Goal: Information Seeking & Learning: Learn about a topic

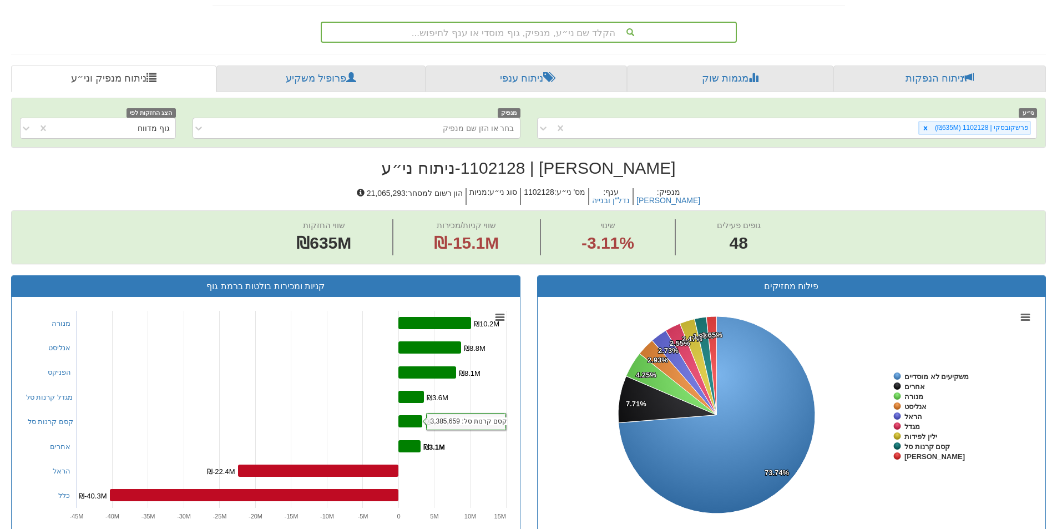
scroll to position [102, 0]
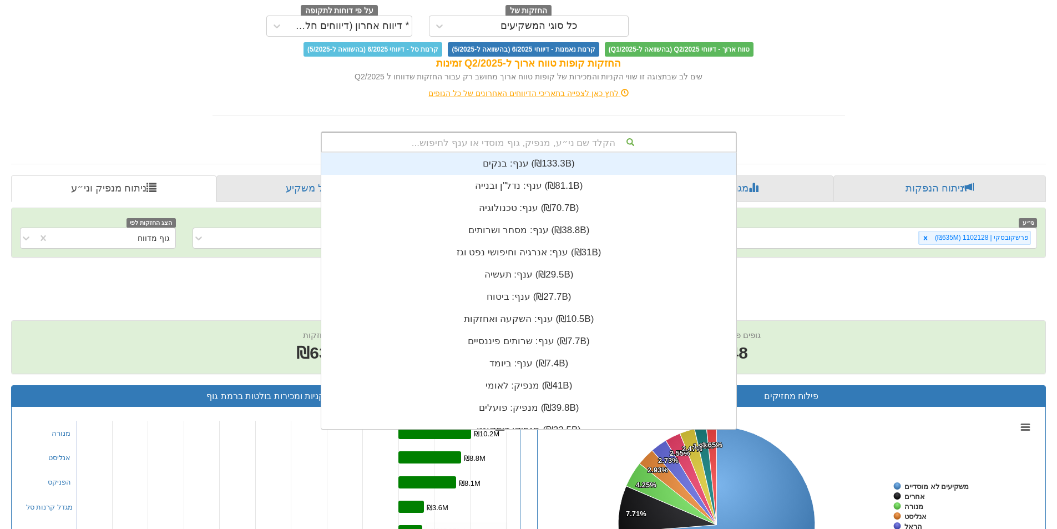
click at [465, 145] on div "הקלד שם ני״ע, מנפיק, גוף מוסדי או ענף לחיפוש..." at bounding box center [529, 142] width 414 height 19
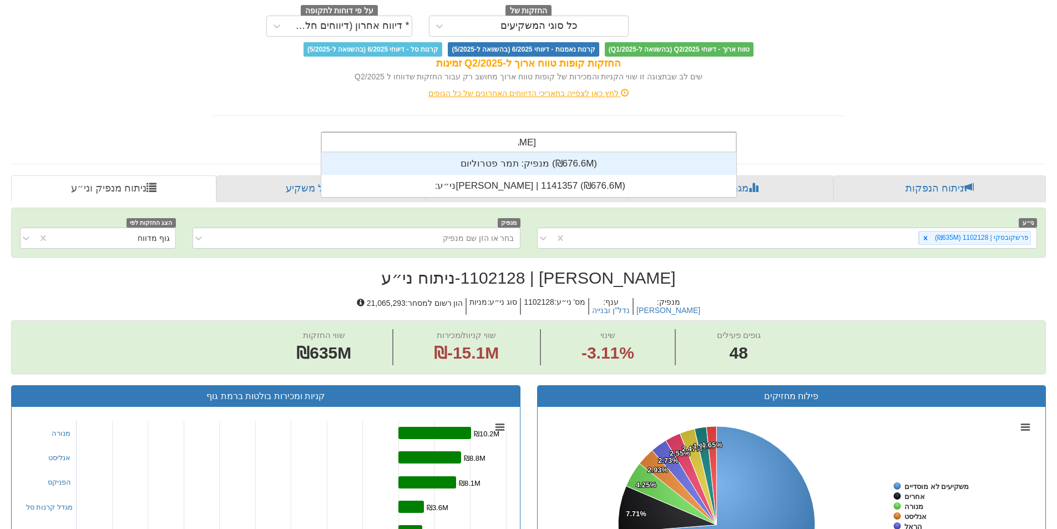
scroll to position [44, 0]
type input "[PERSON_NAME] פ"
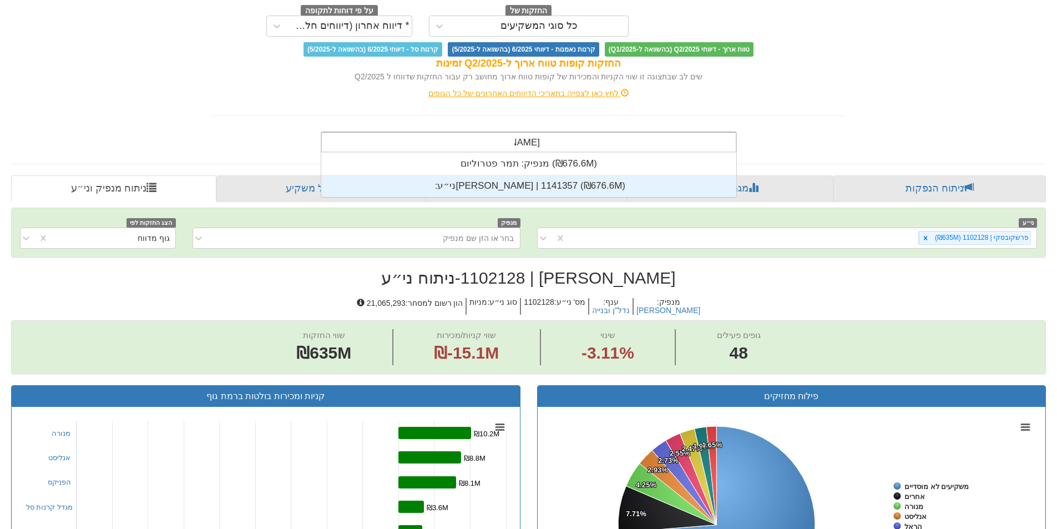
click at [517, 185] on div "ני״ע: ‏[PERSON_NAME] | 1141357 ‎(₪676.6M)‎" at bounding box center [528, 186] width 415 height 22
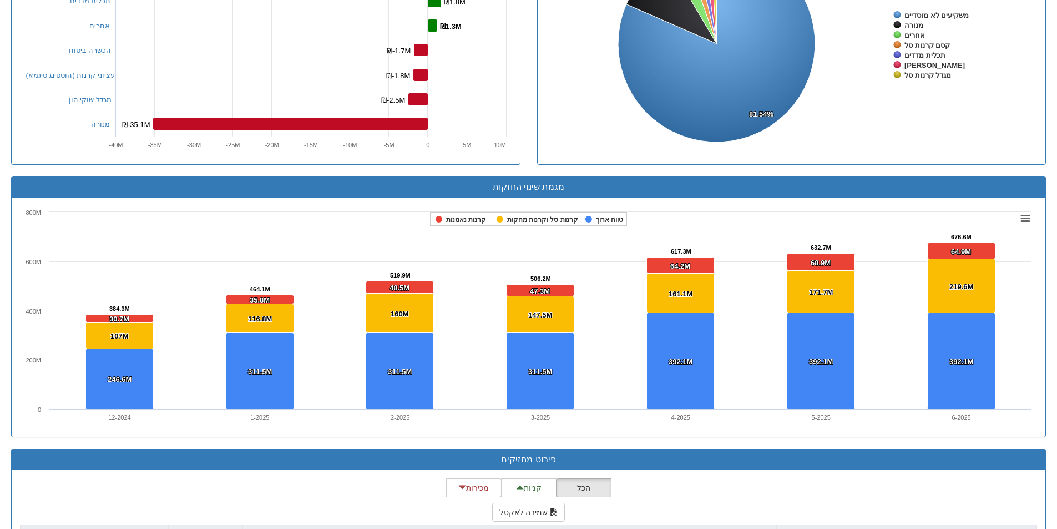
scroll to position [823, 0]
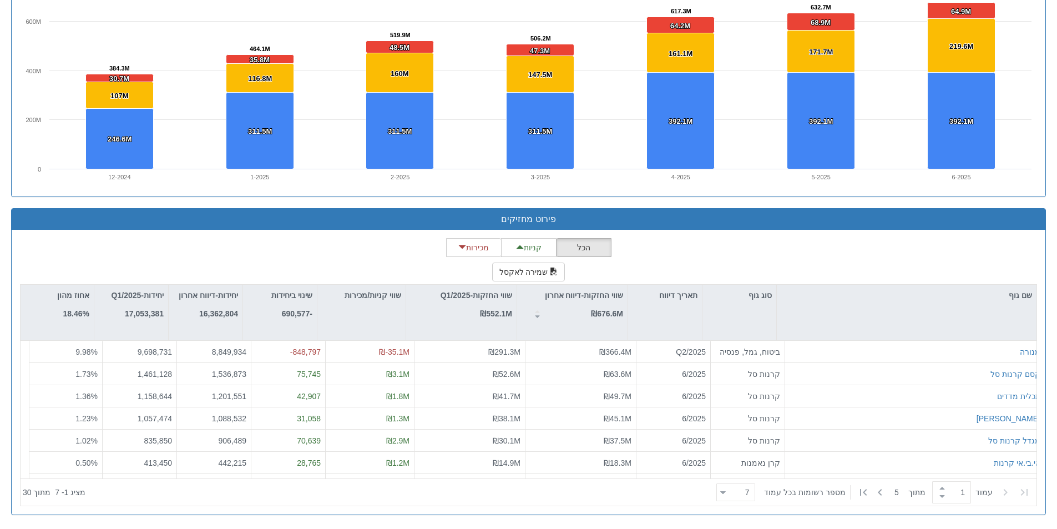
click at [733, 266] on div "הכל קניות מכירות שמירה לאקסל שם גוף סוג גוף תאריך דיווח שווי החזקות-דיווח אחרון…" at bounding box center [528, 372] width 1017 height 268
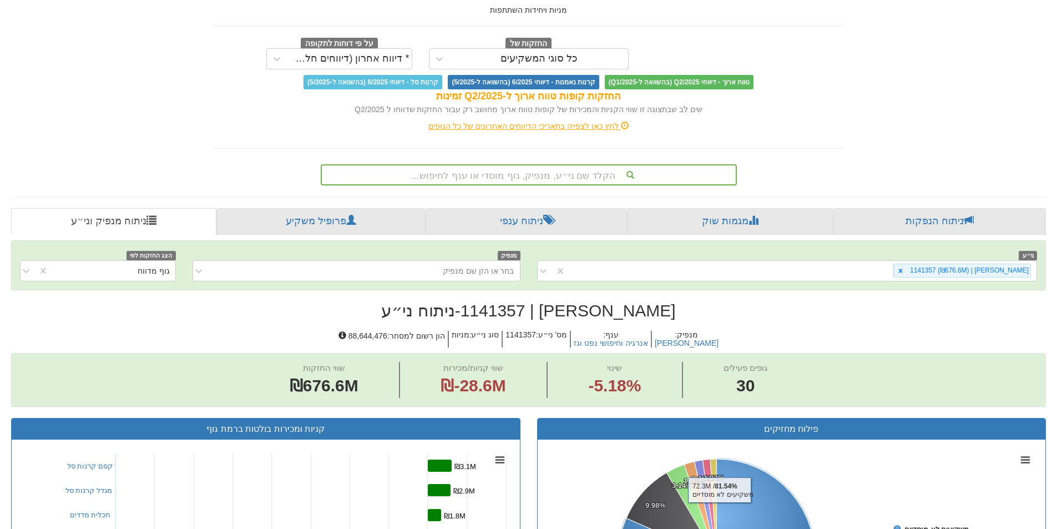
scroll to position [0, 0]
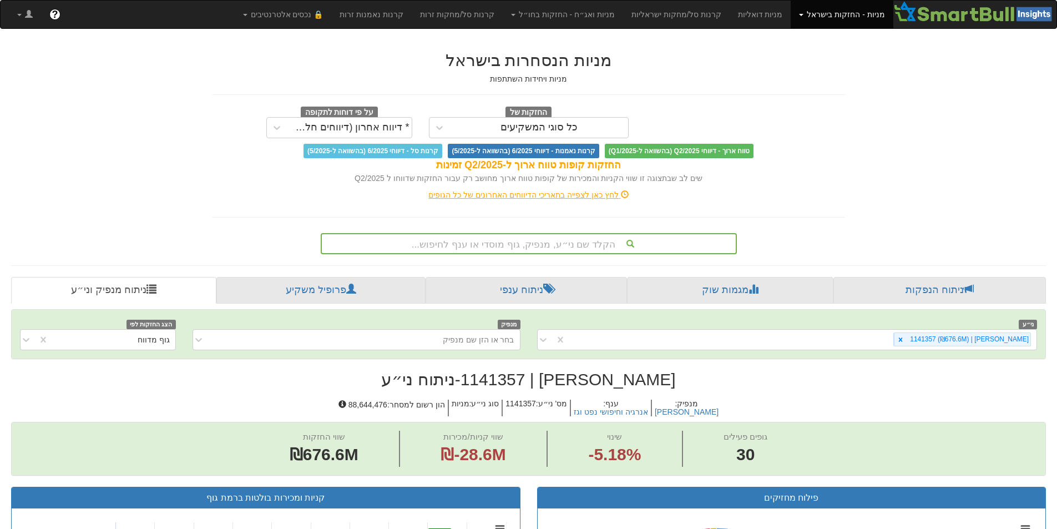
click at [551, 237] on div "הקלד שם ני״ע, מנפיק, גוף מוסדי או ענף לחיפוש..." at bounding box center [529, 243] width 414 height 19
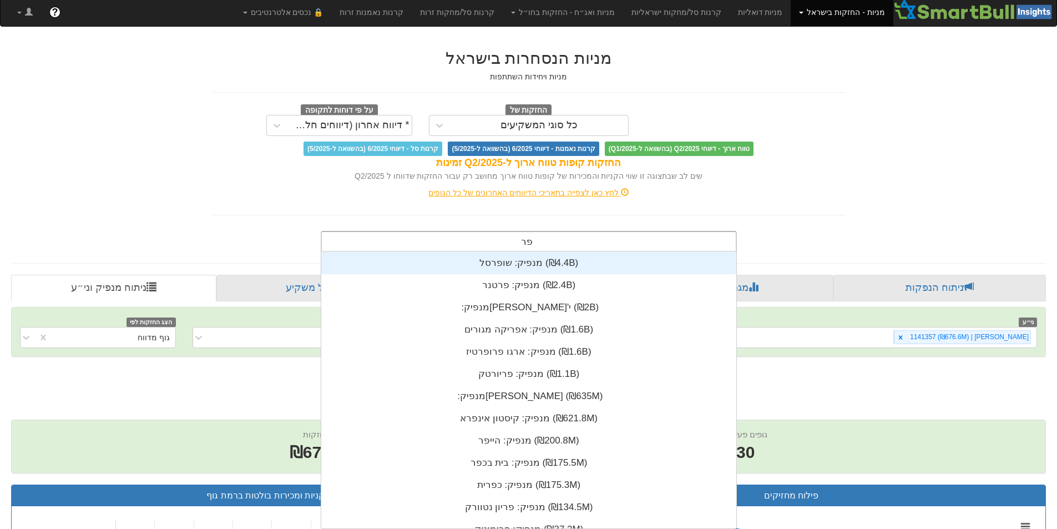
scroll to position [44, 0]
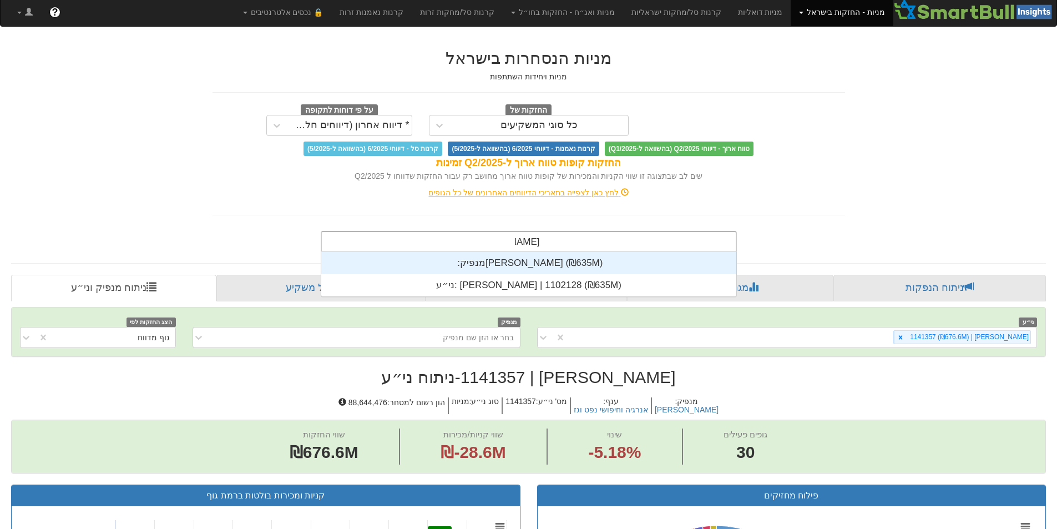
type input "פרשקוב"
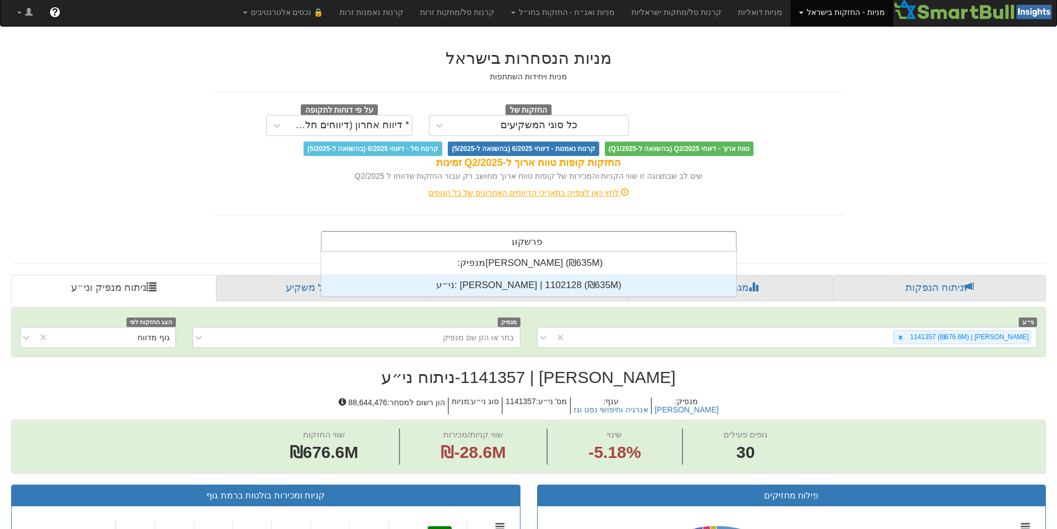
click at [555, 292] on div "ני״ע: [PERSON_NAME] | 1102128 ‎(₪635M)‎" at bounding box center [528, 285] width 415 height 22
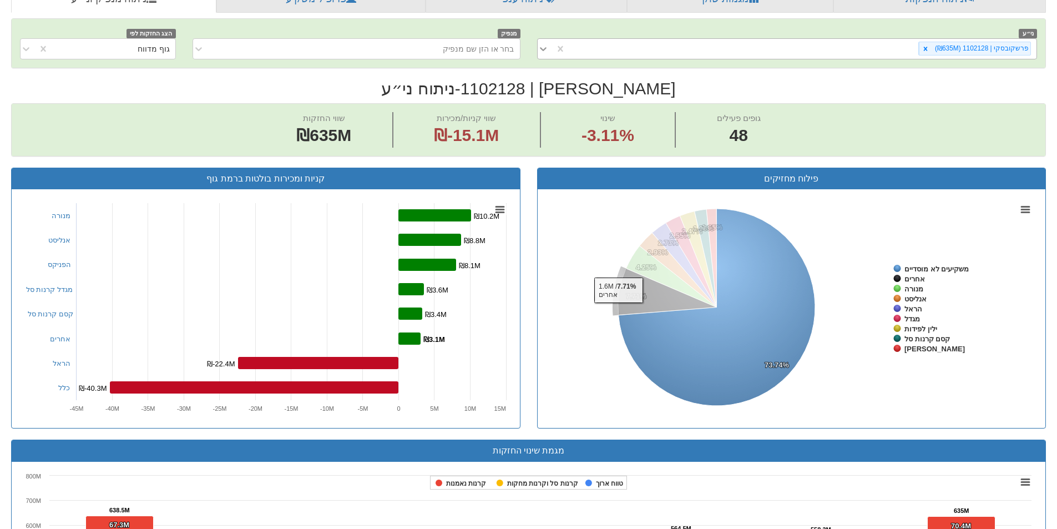
scroll to position [185, 0]
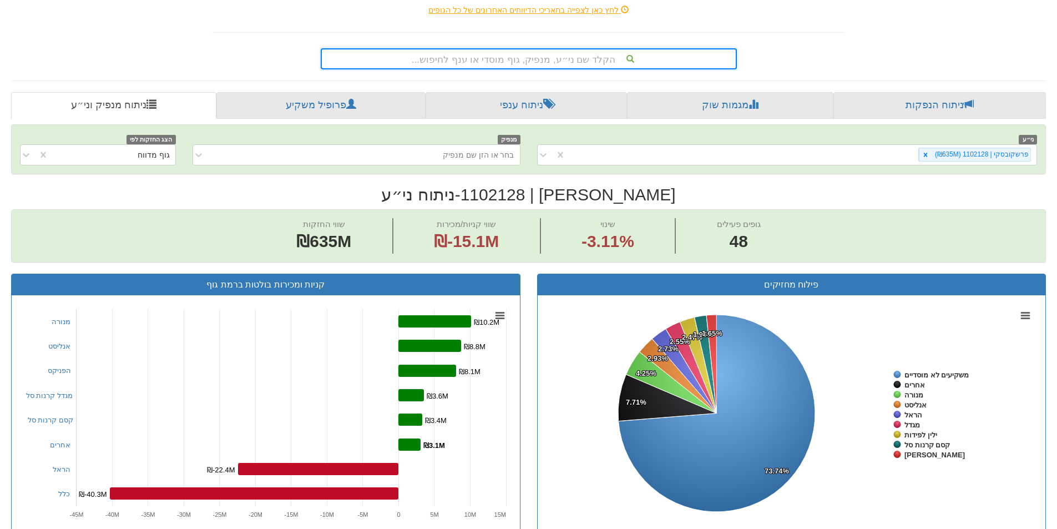
click at [483, 64] on div "הקלד שם ני״ע, מנפיק, גוף מוסדי או ענף לחיפוש..." at bounding box center [529, 58] width 414 height 19
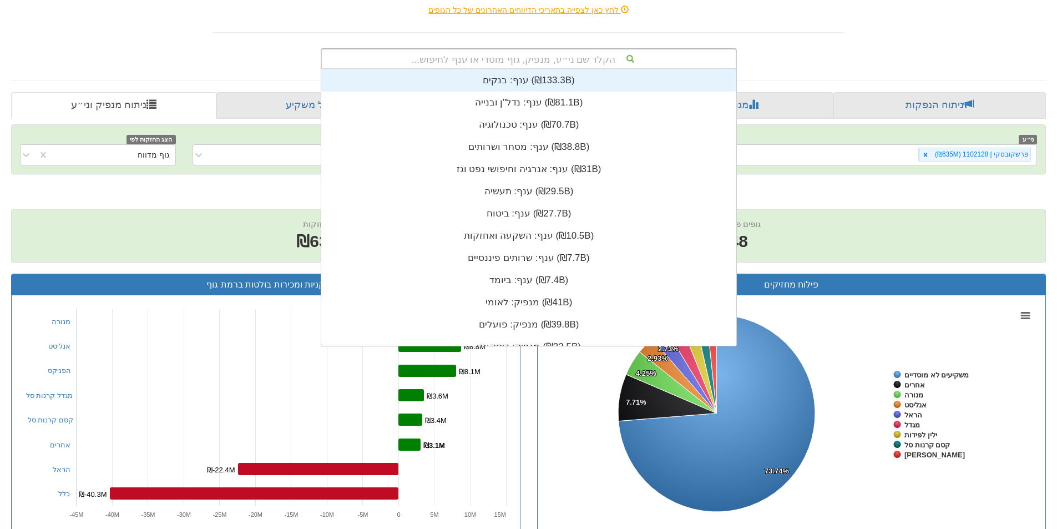
scroll to position [9, 0]
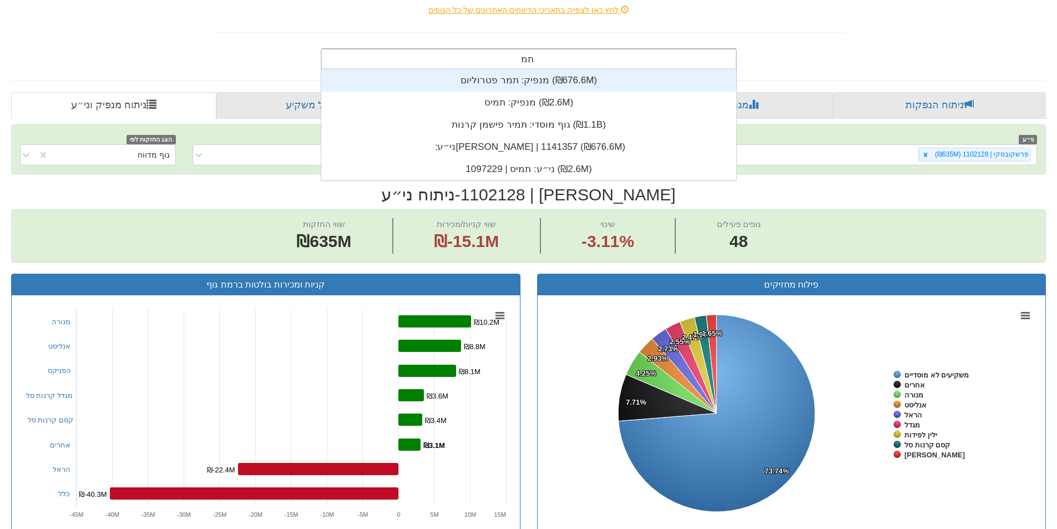
type input "[PERSON_NAME]"
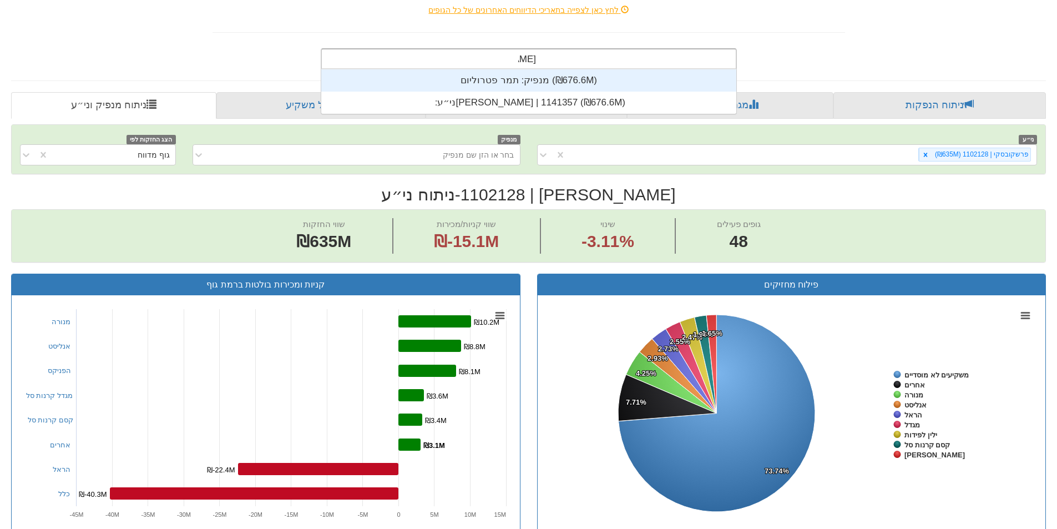
scroll to position [44, 0]
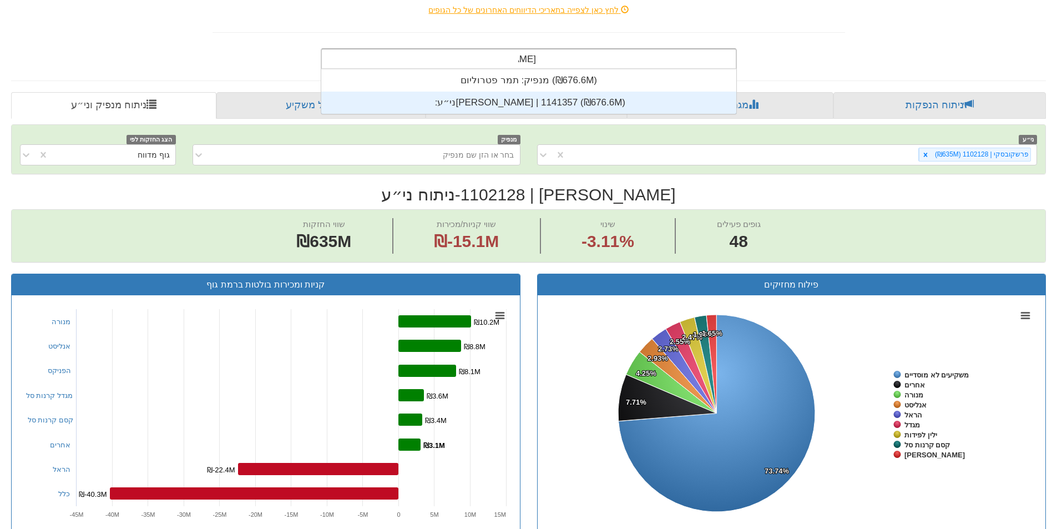
click at [546, 100] on div "ני״ע: ‏[PERSON_NAME] | 1141357 ‎(₪676.6M)‎" at bounding box center [528, 103] width 415 height 22
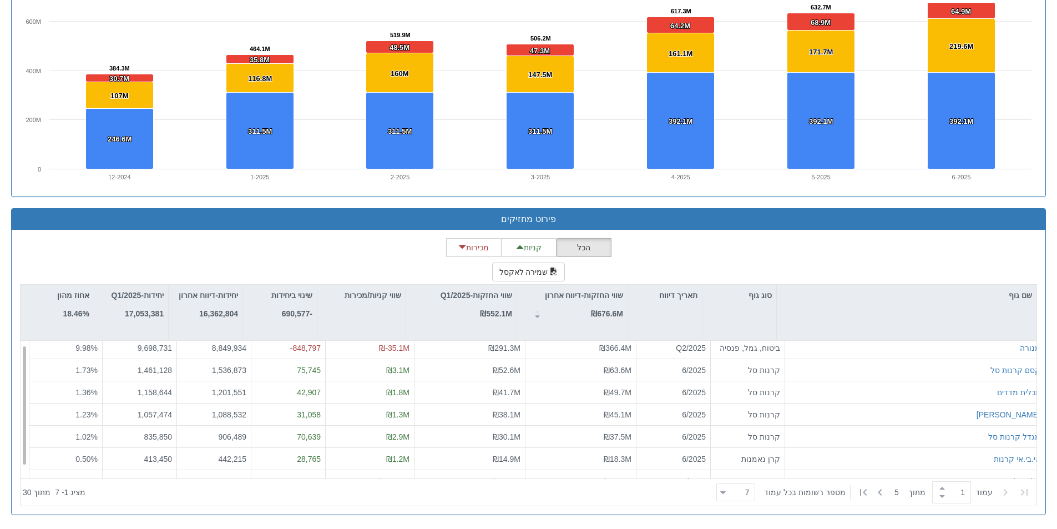
scroll to position [18, 0]
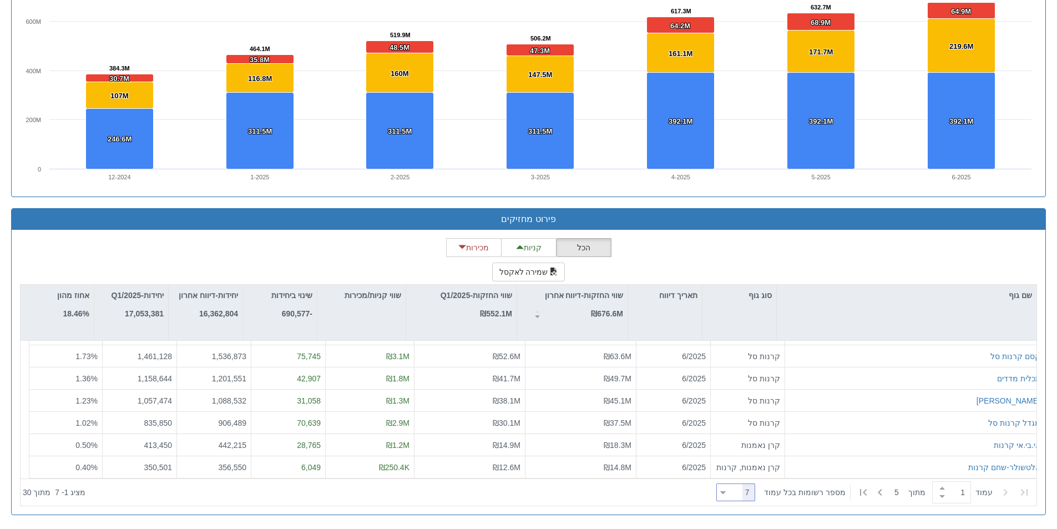
click at [726, 497] on div at bounding box center [723, 492] width 6 height 15
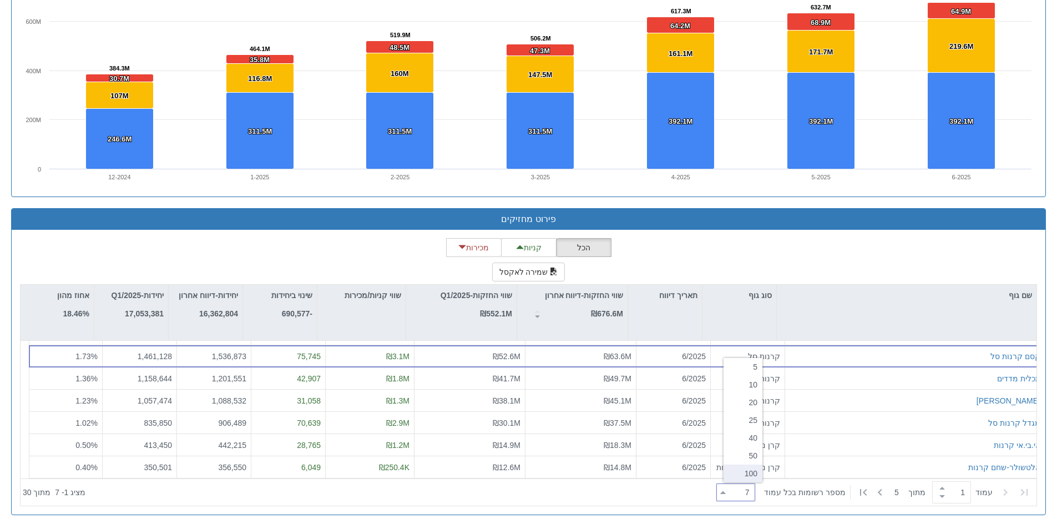
click at [751, 482] on div "100" at bounding box center [742, 473] width 39 height 18
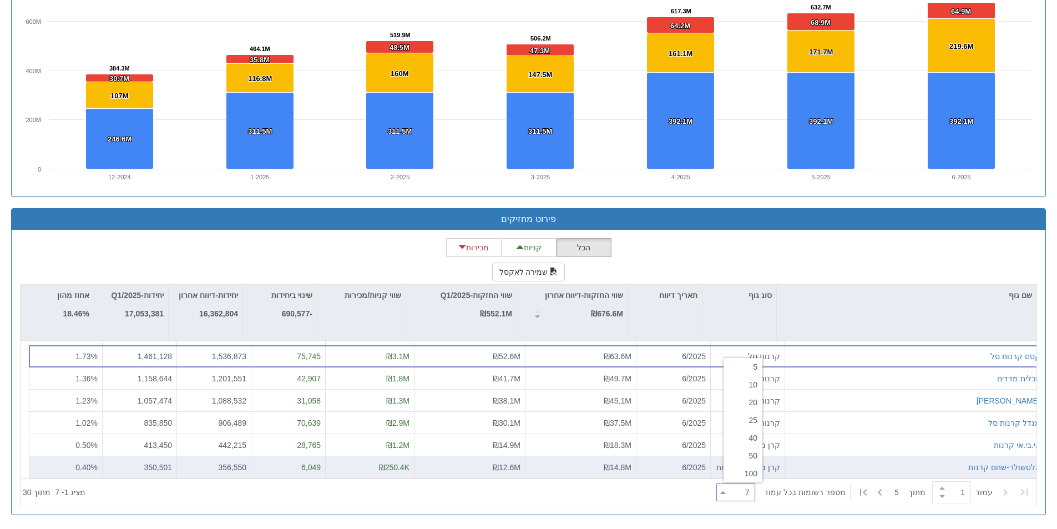
type input "100"
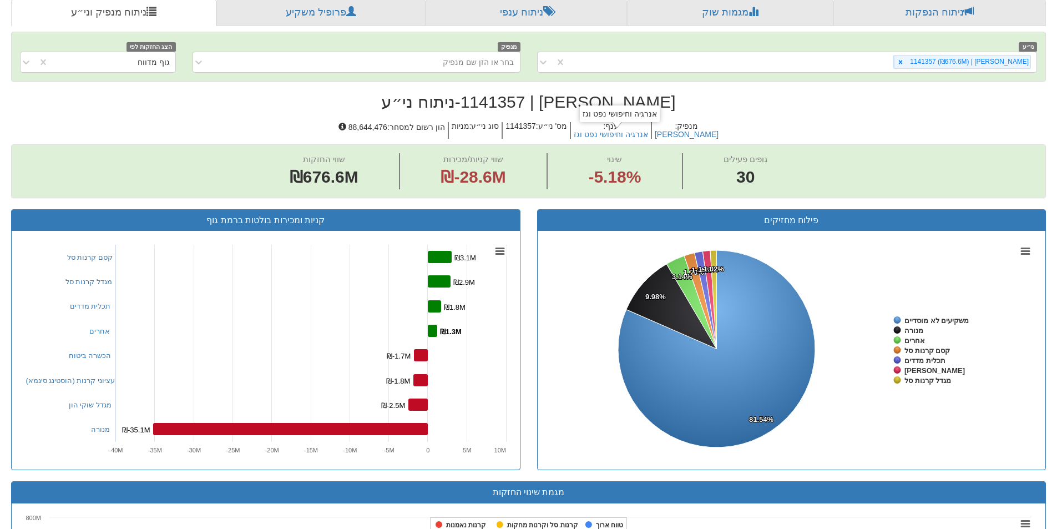
scroll to position [111, 0]
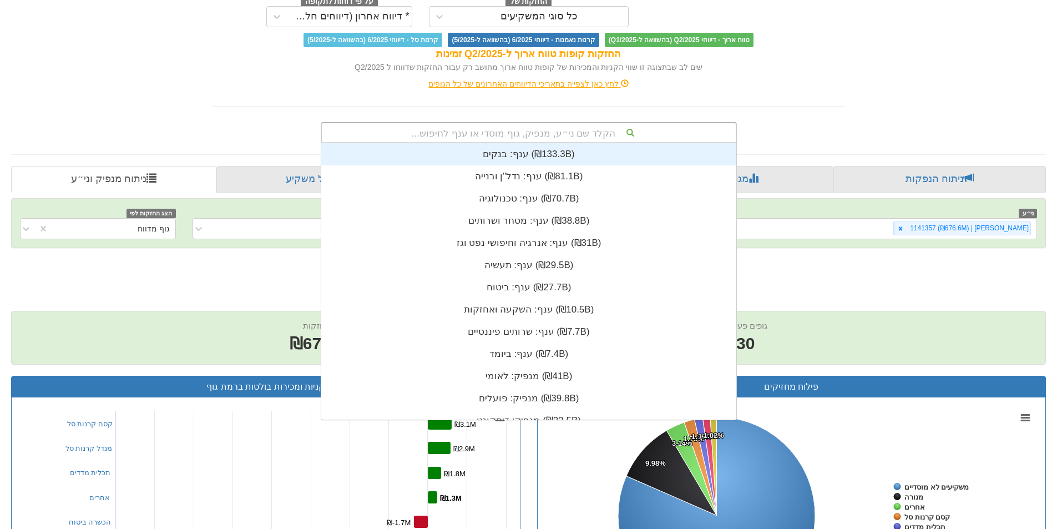
click at [490, 126] on div "הקלד שם ני״ע, מנפיק, גוף מוסדי או ענף לחיפוש..." at bounding box center [529, 132] width 414 height 19
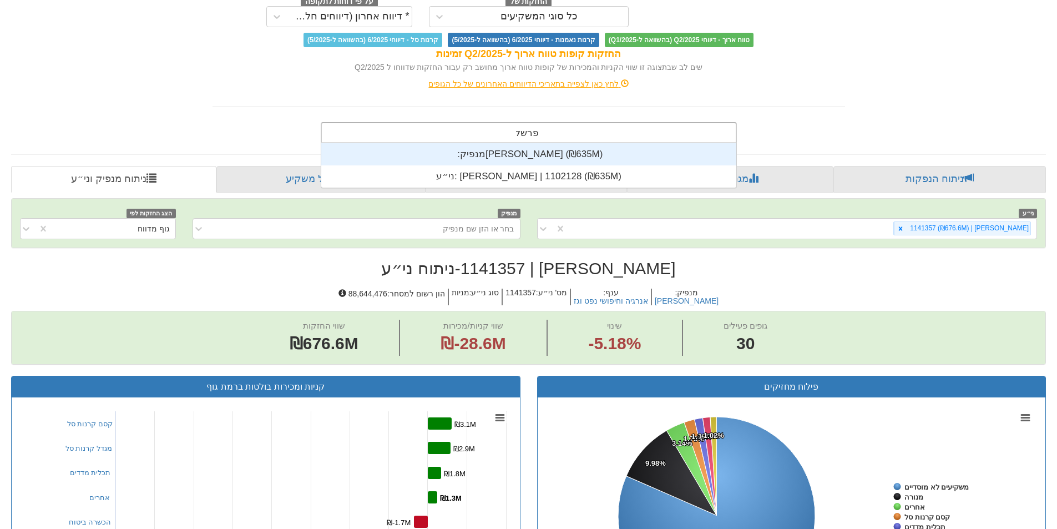
scroll to position [44, 0]
type input "פרשקובס"
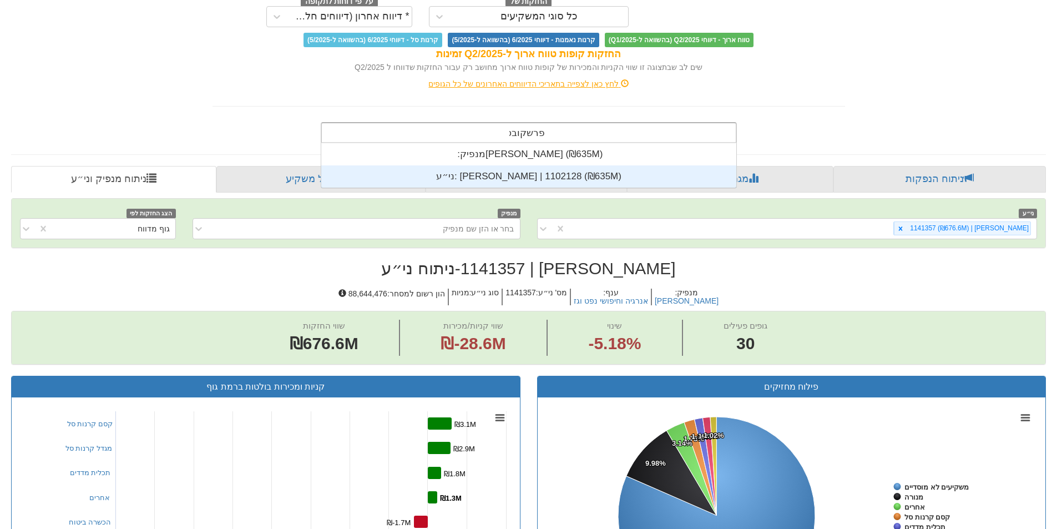
click at [554, 183] on div "ני״ע: [PERSON_NAME] | 1102128 ‎(₪635M)‎" at bounding box center [528, 176] width 415 height 22
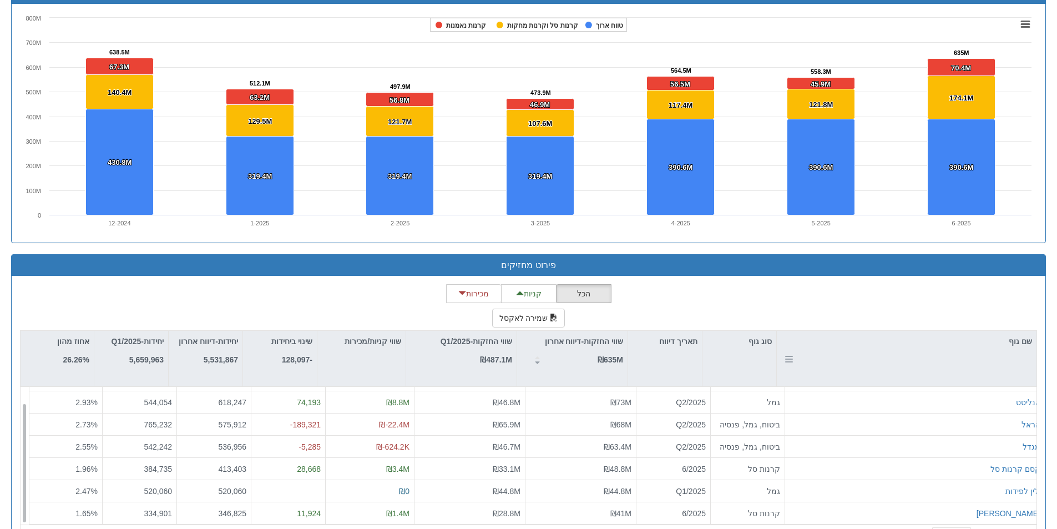
scroll to position [823, 0]
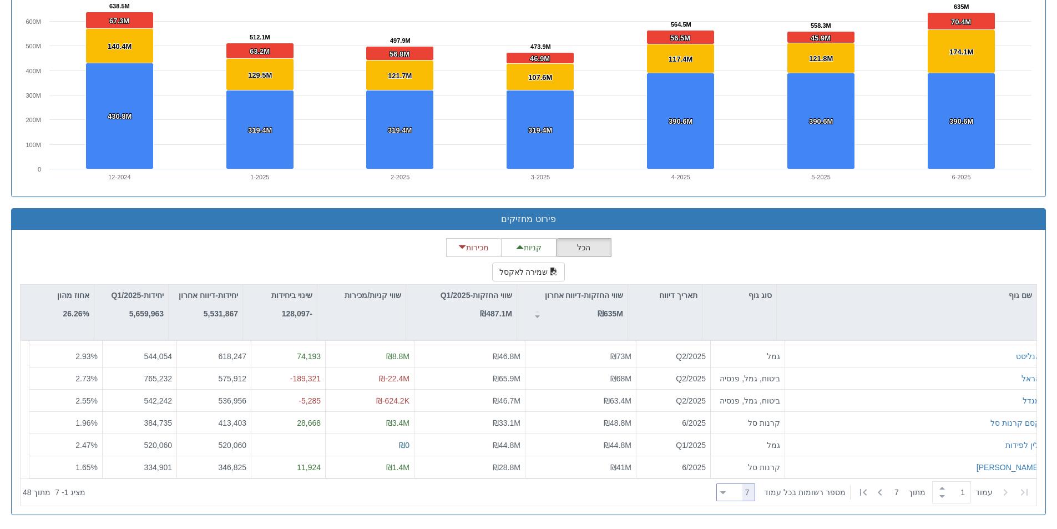
click at [726, 494] on icon at bounding box center [723, 492] width 6 height 3
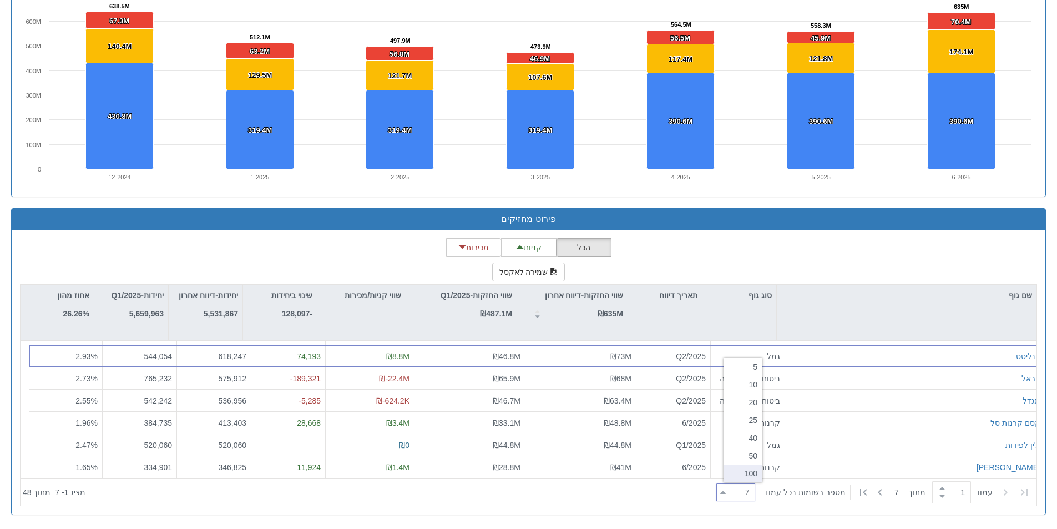
click at [742, 474] on div "100" at bounding box center [742, 473] width 39 height 18
type input "100"
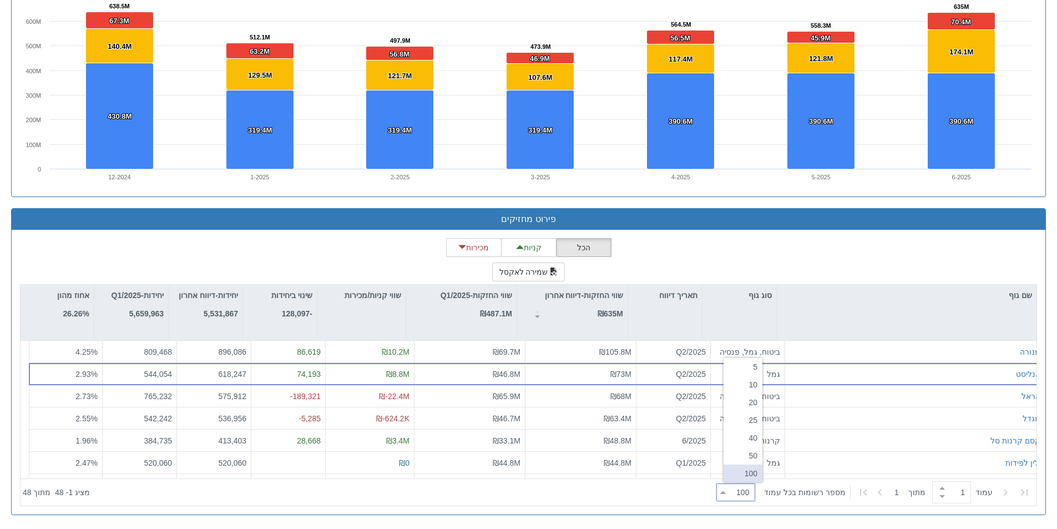
scroll to position [0, 0]
click at [773, 269] on div "הכל קניות מכירות שמירה לאקסל שם גוף סוג גוף תאריך דיווח שווי החזקות-דיווח אחרון…" at bounding box center [528, 372] width 1017 height 268
